Goal: Information Seeking & Learning: Learn about a topic

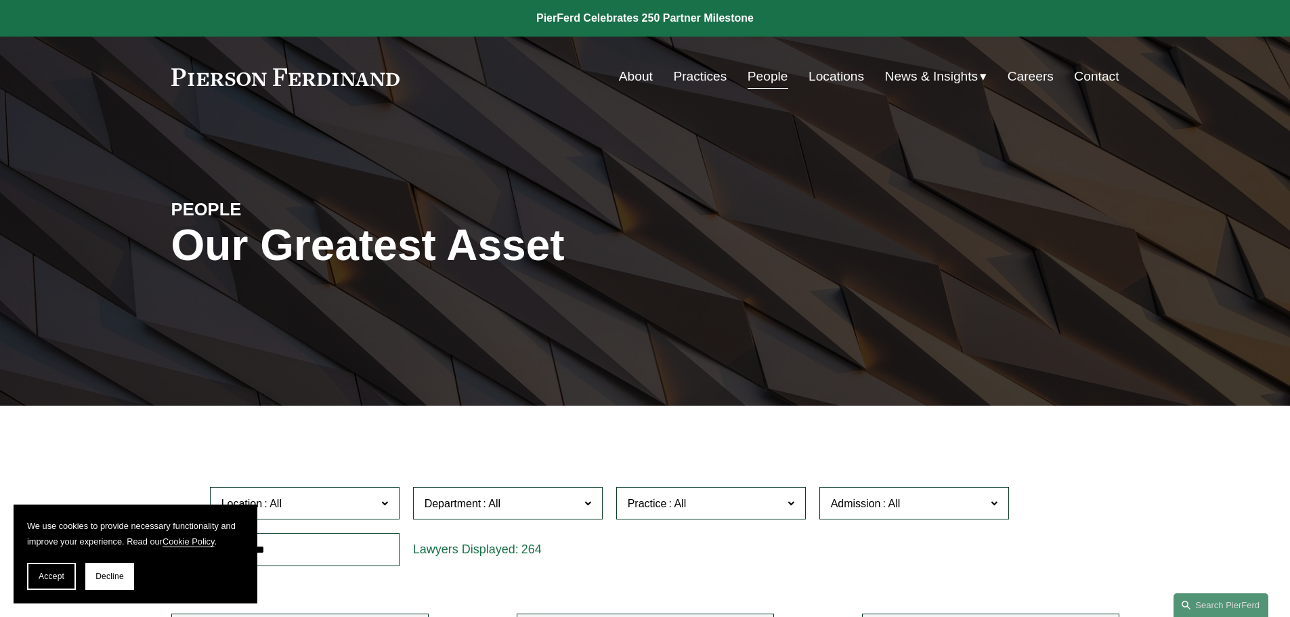
scroll to position [406, 0]
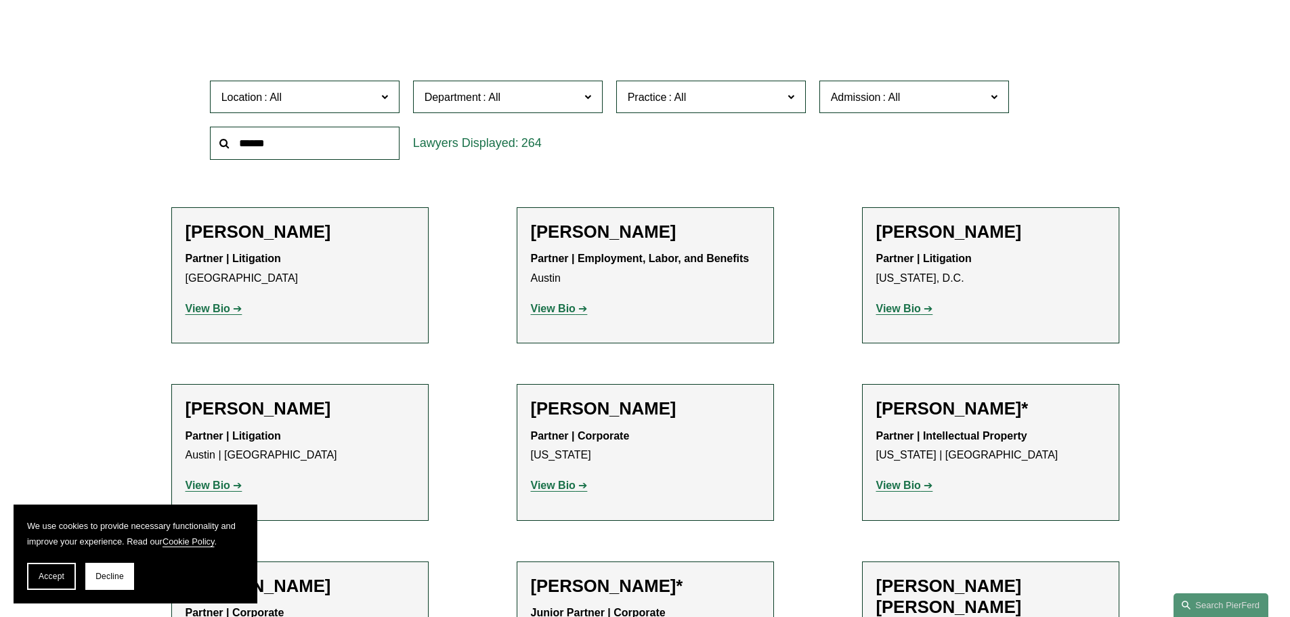
click at [280, 150] on input "text" at bounding box center [305, 143] width 190 height 33
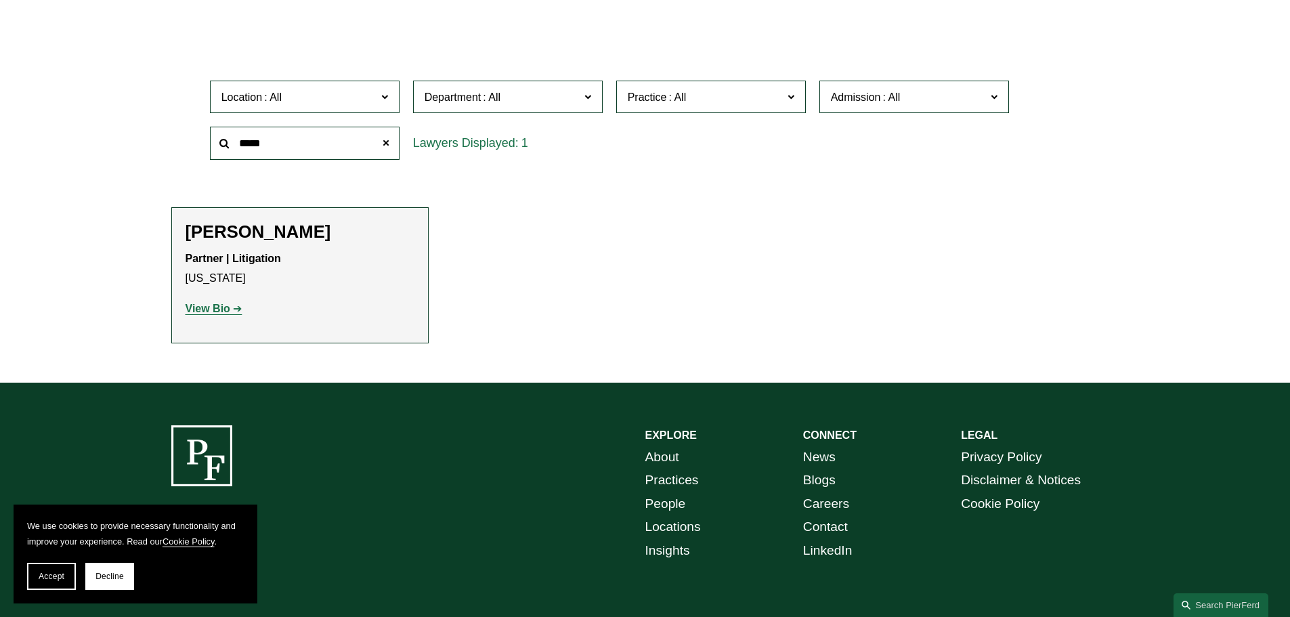
type input "*****"
click at [271, 231] on h2 "[PERSON_NAME]" at bounding box center [300, 231] width 229 height 21
click at [210, 316] on p "View Bio" at bounding box center [300, 309] width 229 height 20
click at [204, 313] on strong "View Bio" at bounding box center [208, 309] width 45 height 12
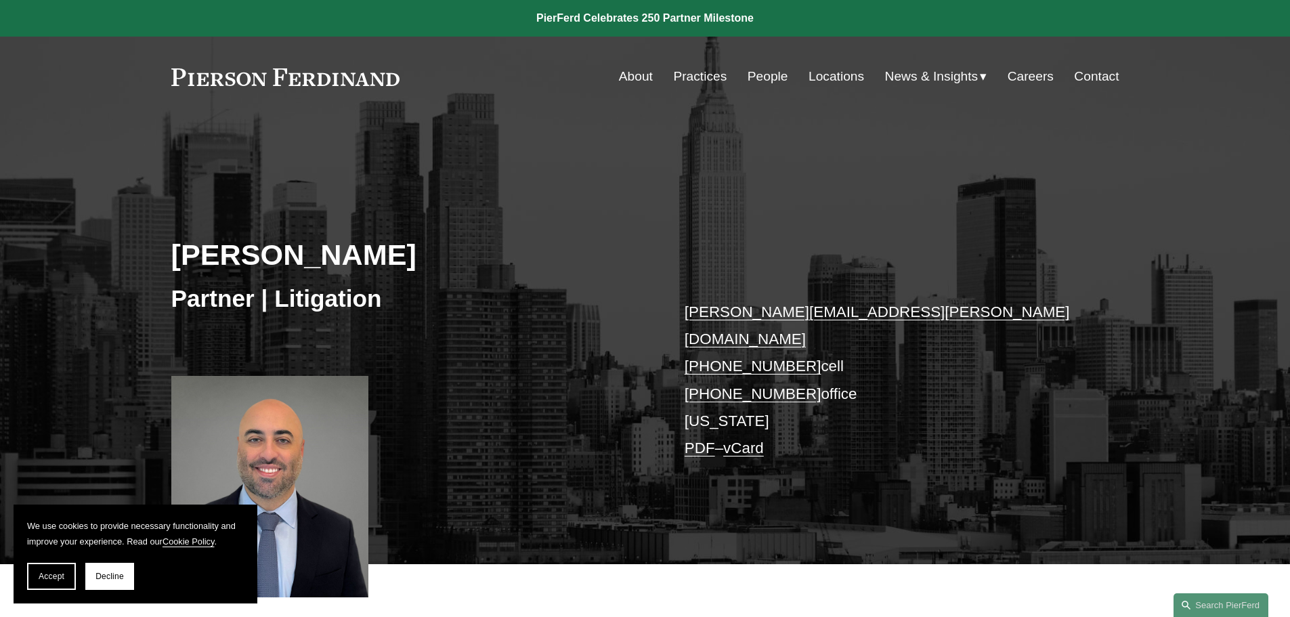
scroll to position [406, 0]
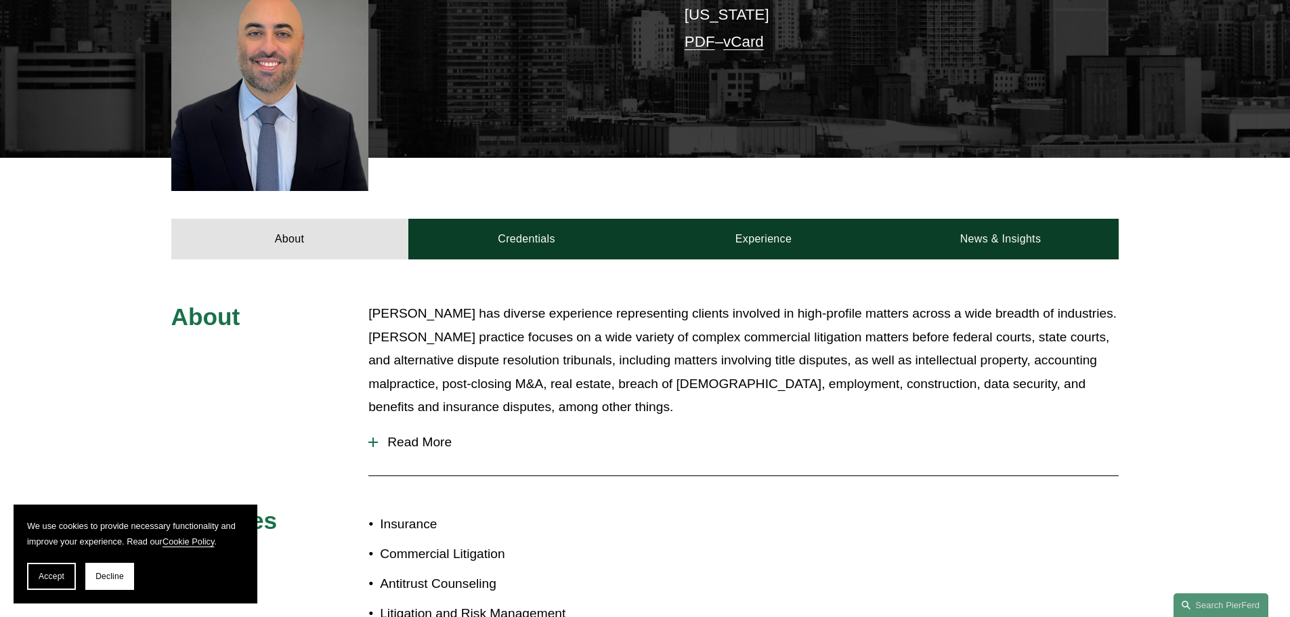
drag, startPoint x: 931, startPoint y: 408, endPoint x: 609, endPoint y: 277, distance: 347.8
click at [598, 277] on div "About Matthew DeFrancesco has diverse experience representing clients involved …" at bounding box center [645, 536] width 1290 height 554
click at [938, 385] on p "Matthew DeFrancesco has diverse experience representing clients involved in hig…" at bounding box center [743, 360] width 750 height 117
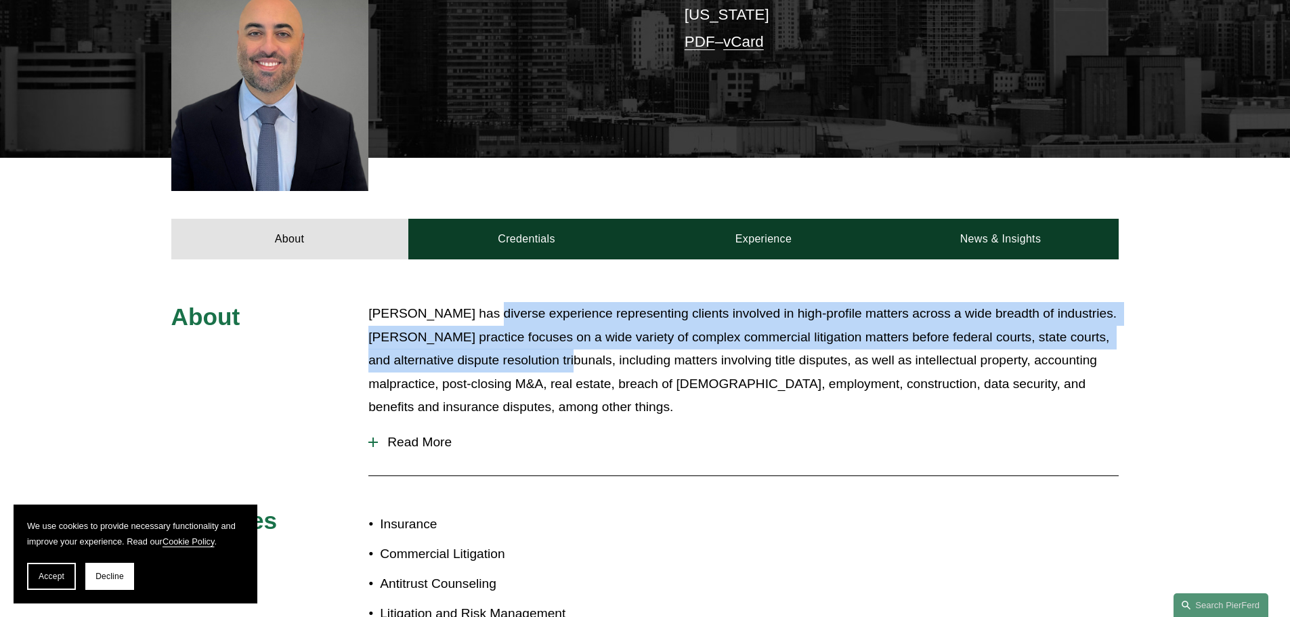
drag, startPoint x: 490, startPoint y: 300, endPoint x: 805, endPoint y: 436, distance: 343.0
click at [804, 435] on div "About Matthew DeFrancesco has diverse experience representing clients involved …" at bounding box center [645, 536] width 1290 height 469
click at [838, 397] on p "Matthew DeFrancesco has diverse experience representing clients involved in hig…" at bounding box center [743, 360] width 750 height 117
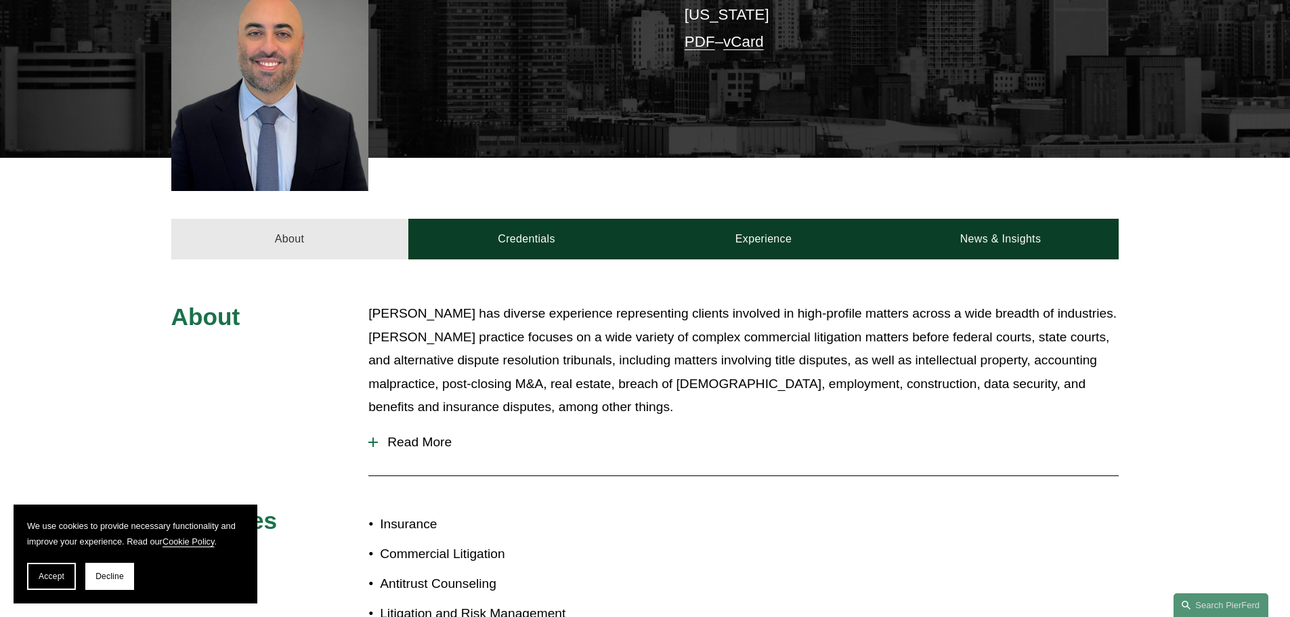
drag, startPoint x: 627, startPoint y: 387, endPoint x: 364, endPoint y: 237, distance: 302.7
click at [352, 230] on article "Matthew C. DeFrancesco Partner | Litigation matthew.defrancesco@pierferd.com +1…" at bounding box center [645, 203] width 1290 height 1219
click at [735, 319] on p "Matthew DeFrancesco has diverse experience representing clients involved in hig…" at bounding box center [743, 360] width 750 height 117
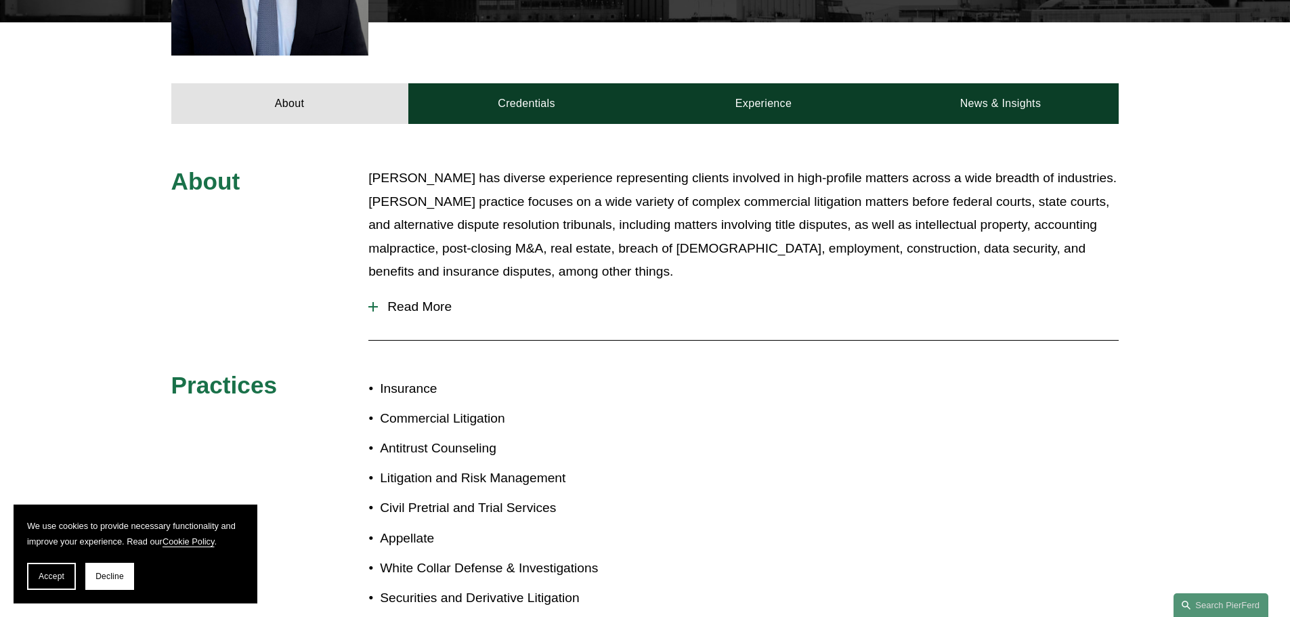
scroll to position [812, 0]
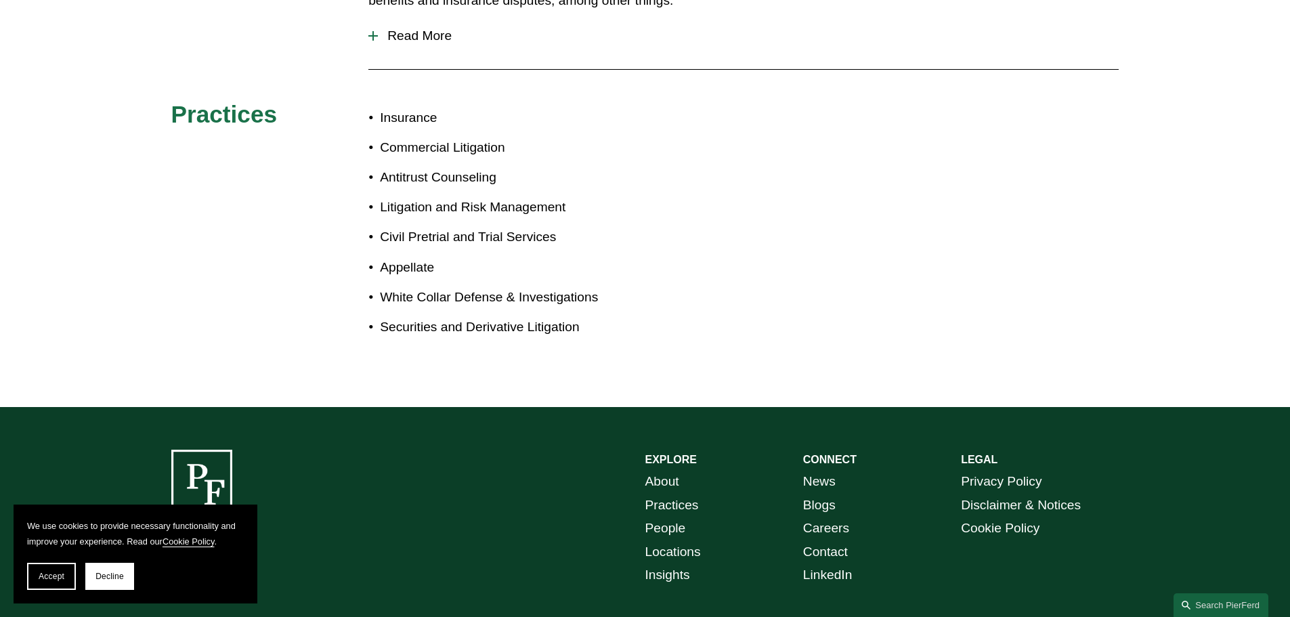
drag, startPoint x: 626, startPoint y: 274, endPoint x: 349, endPoint y: 40, distance: 362.8
click at [284, 41] on div "About Matthew DeFrancesco has diverse experience representing clients involved …" at bounding box center [645, 130] width 1290 height 469
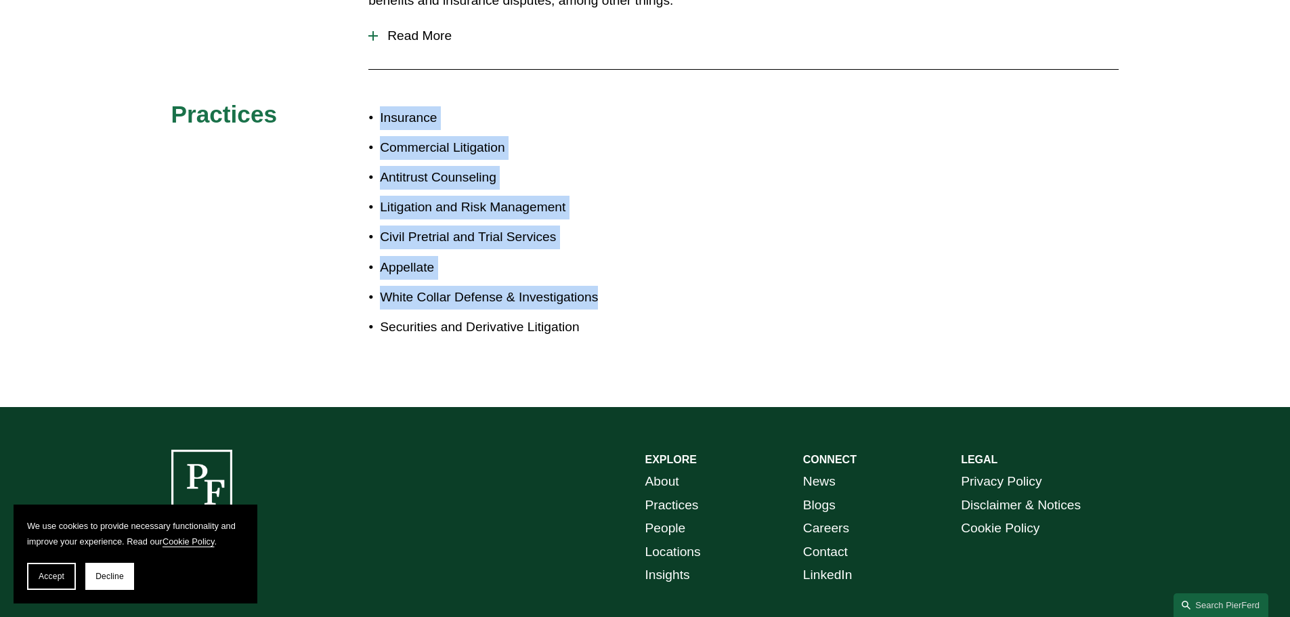
click at [808, 234] on div "About Matthew DeFrancesco has diverse experience representing clients involved …" at bounding box center [645, 130] width 1290 height 469
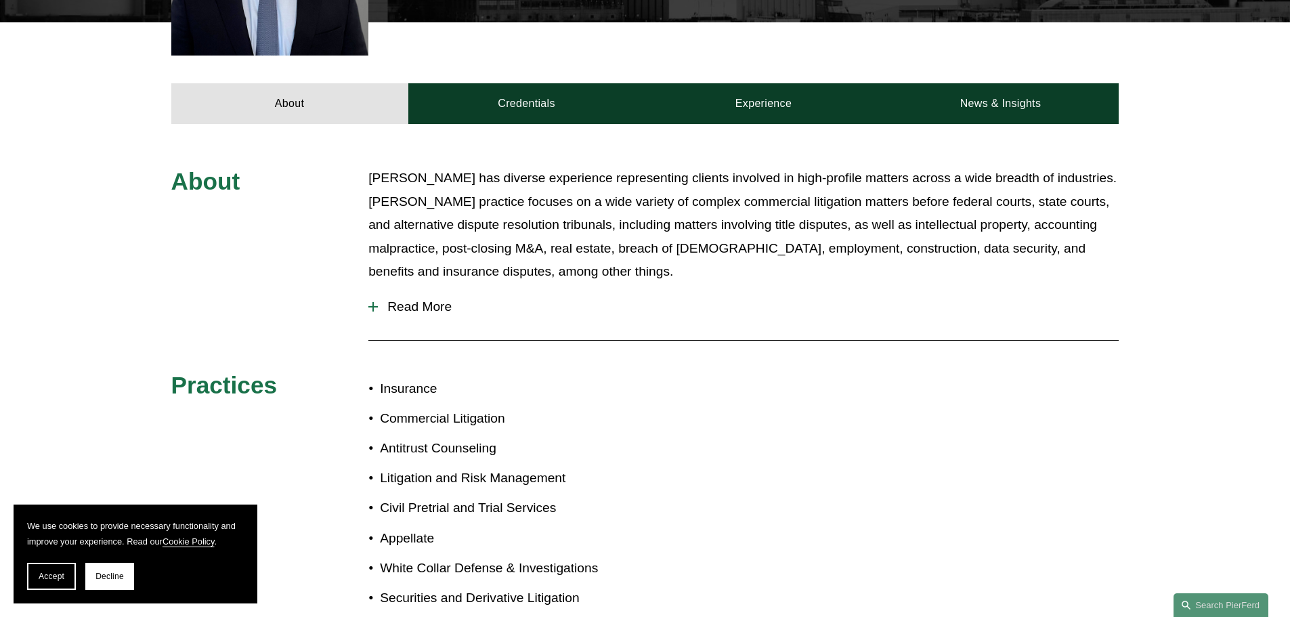
scroll to position [271, 0]
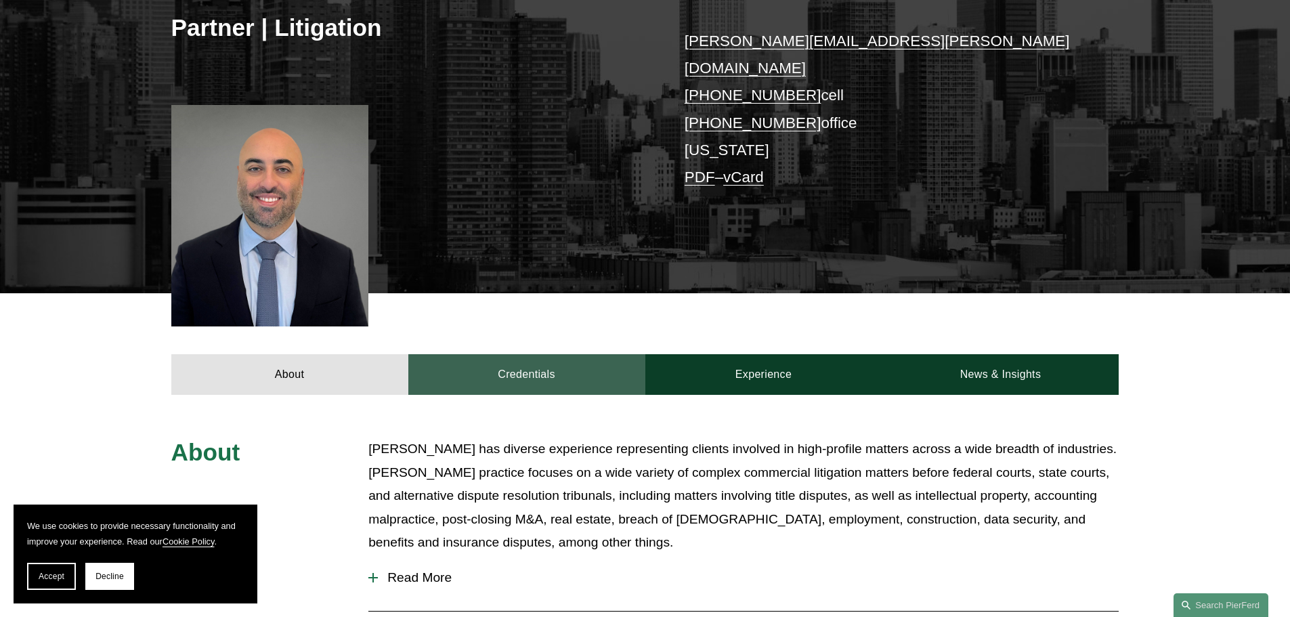
click at [542, 354] on link "Credentials" at bounding box center [526, 374] width 237 height 41
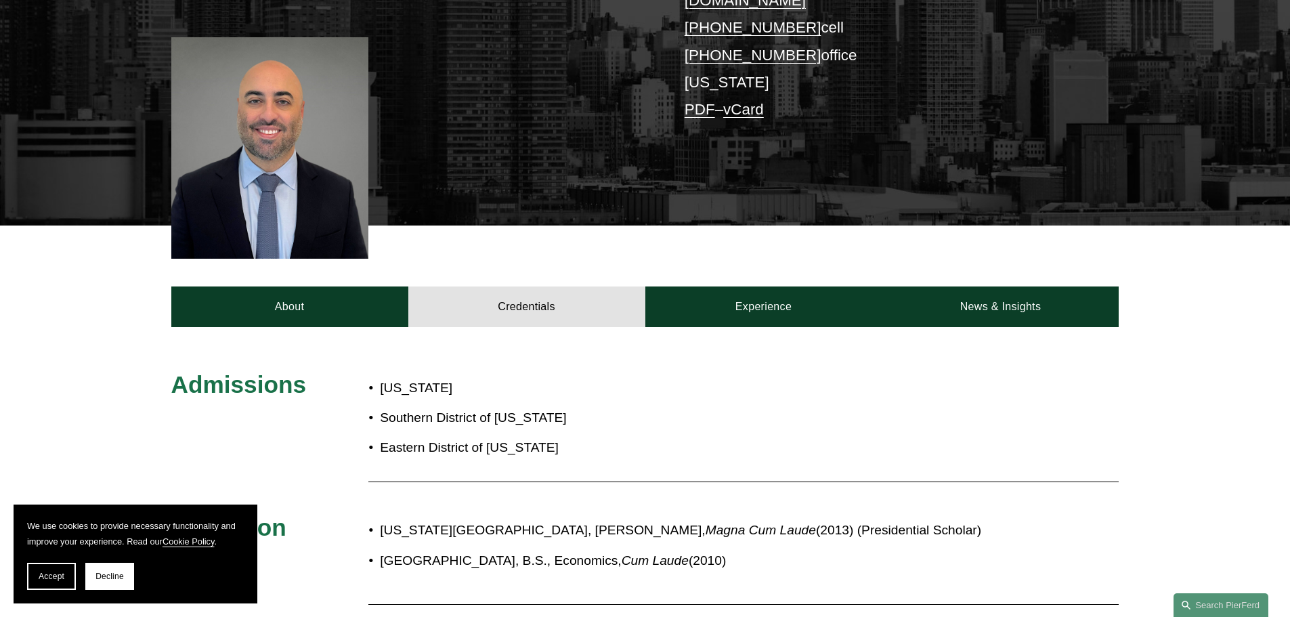
scroll to position [474, 0]
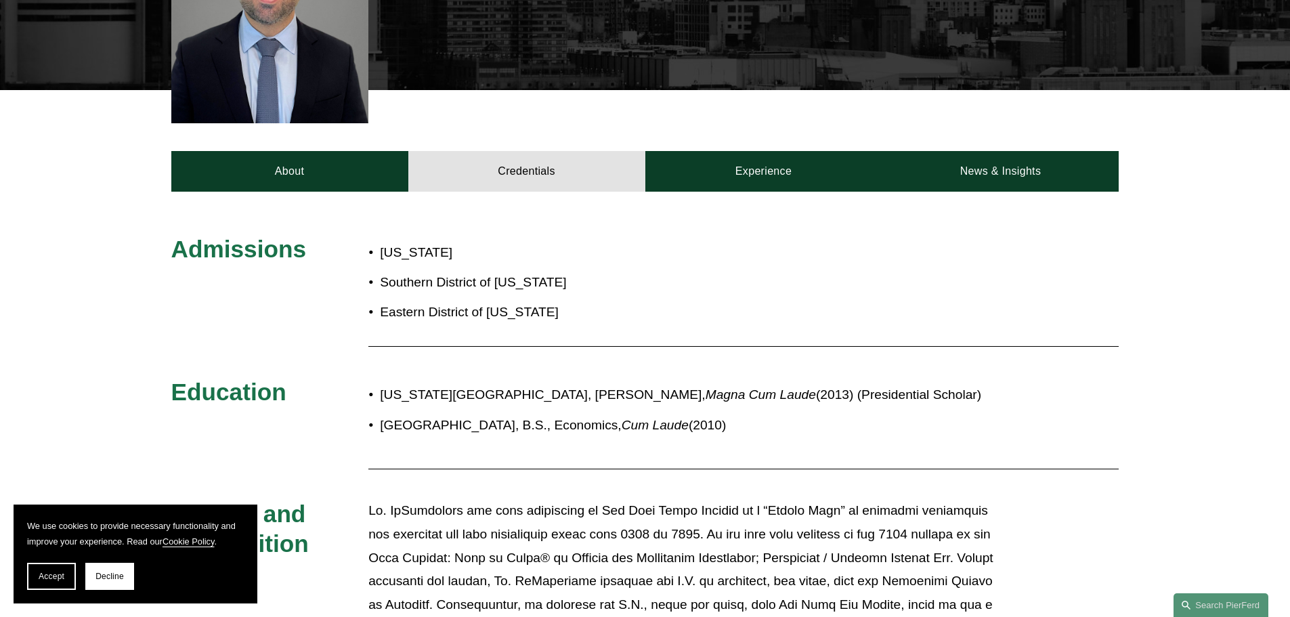
drag, startPoint x: 838, startPoint y: 416, endPoint x: 451, endPoint y: 299, distance: 403.8
click at [508, 309] on div "Admissions New York Southern District of New York Eastern District of New York …" at bounding box center [645, 498] width 1290 height 529
click at [984, 377] on div "New York Law School, J.D., Magna Cum Laude (2013) (Presidential Scholar) Villan…" at bounding box center [684, 410] width 632 height 66
click at [978, 377] on div "New York Law School, J.D., Magna Cum Laude (2013) (Presidential Scholar) Villan…" at bounding box center [684, 410] width 632 height 66
drag, startPoint x: 485, startPoint y: 309, endPoint x: 356, endPoint y: 299, distance: 129.7
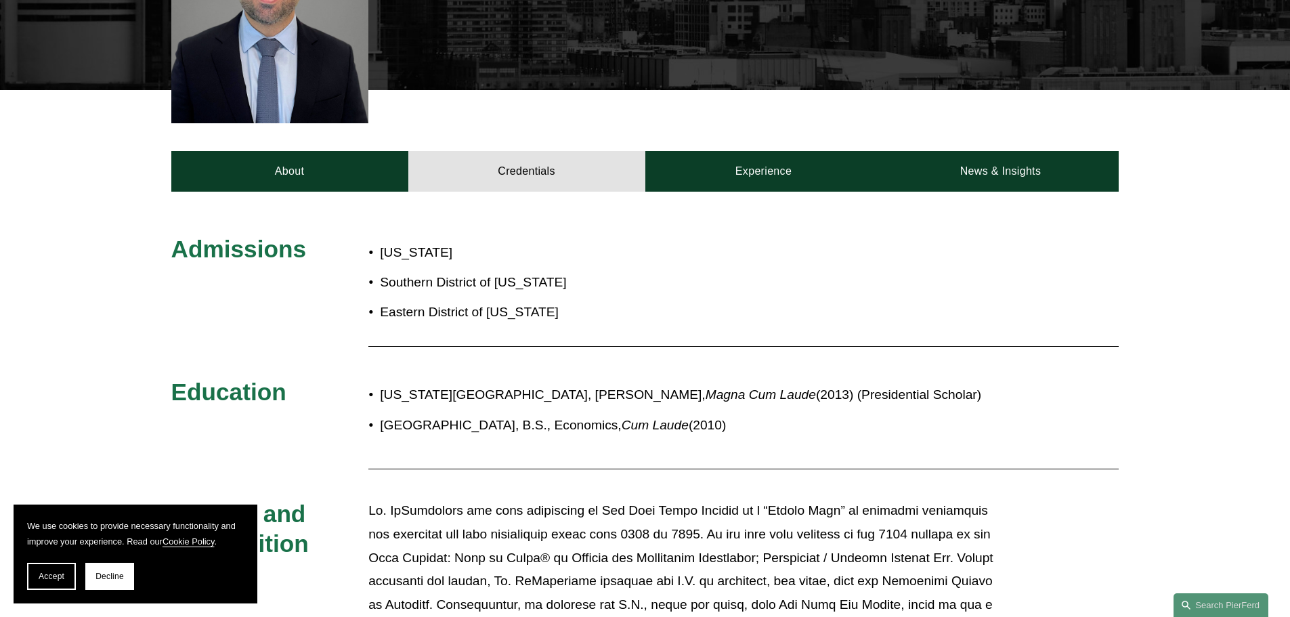
click at [386, 301] on div "Admissions New York Southern District of New York Eastern District of New York …" at bounding box center [645, 498] width 1290 height 529
click at [909, 414] on p "Villanova School of Business, B.S., Economics, Cum Laude (2010)" at bounding box center [690, 426] width 620 height 24
